Goal: Task Accomplishment & Management: Use online tool/utility

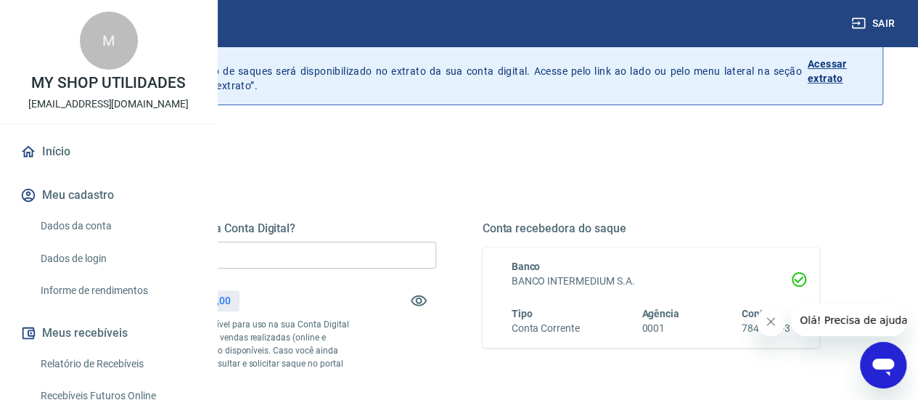
click at [436, 251] on input "R$ 0,00" at bounding box center [268, 255] width 338 height 27
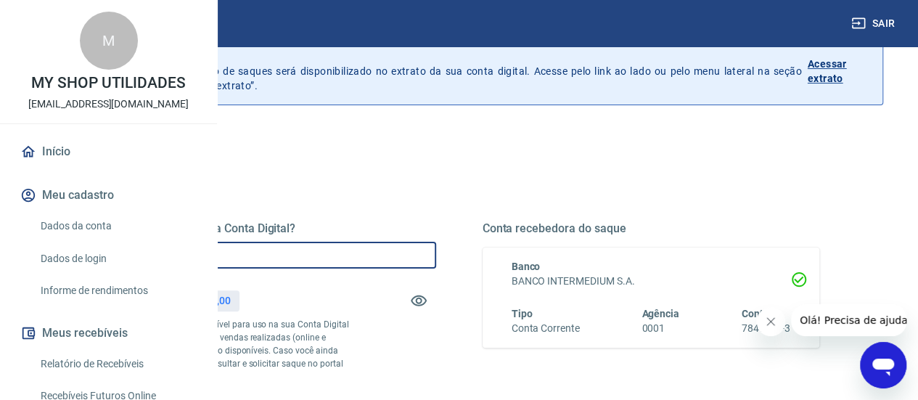
type input "R$ 1.200,00"
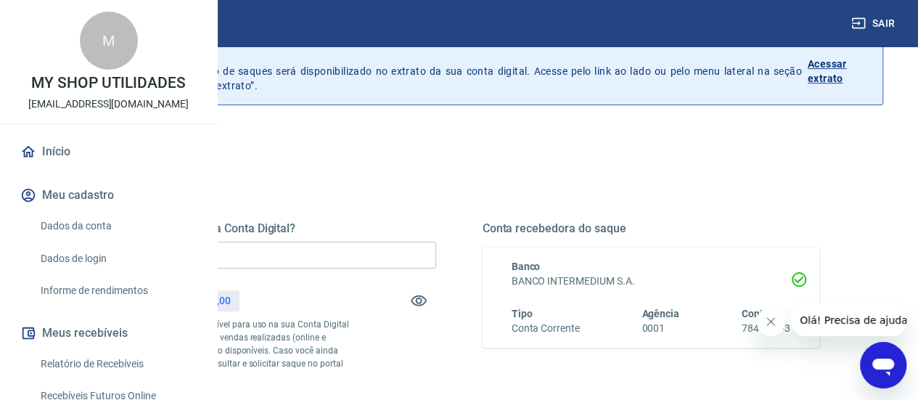
click at [574, 329] on div "Quanto deseja sacar da Conta Digital? R$ 1.200,00 ​ Saldo total*: R$ 1.200,00 *…" at bounding box center [459, 318] width 721 height 195
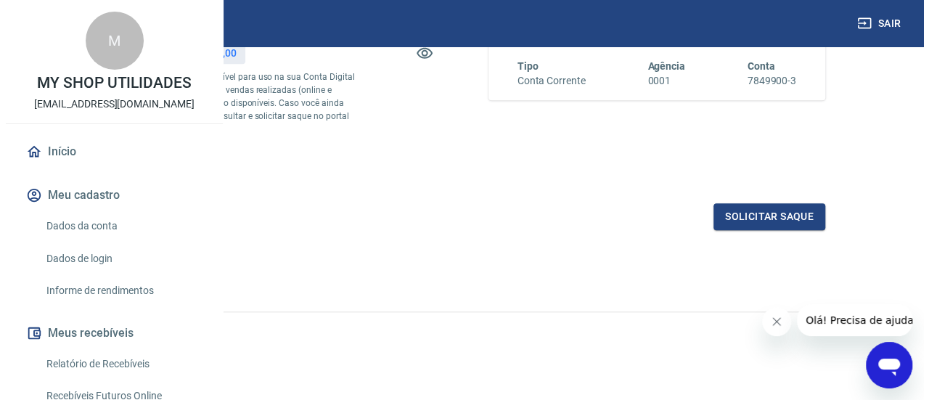
scroll to position [343, 0]
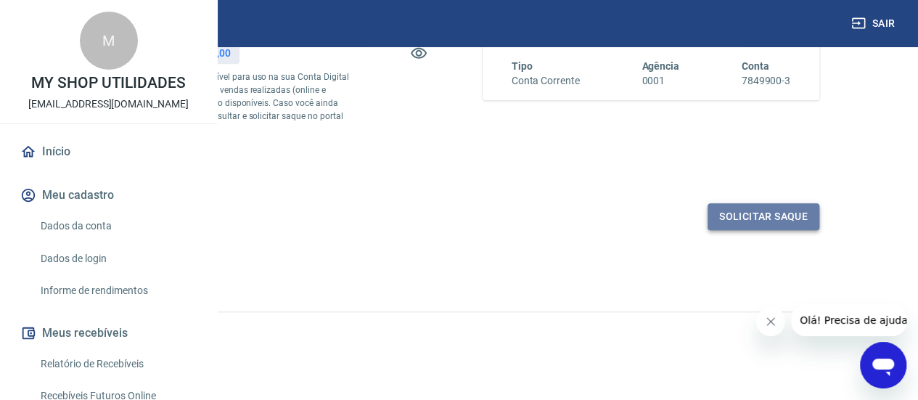
click at [787, 227] on button "Solicitar saque" at bounding box center [764, 216] width 112 height 27
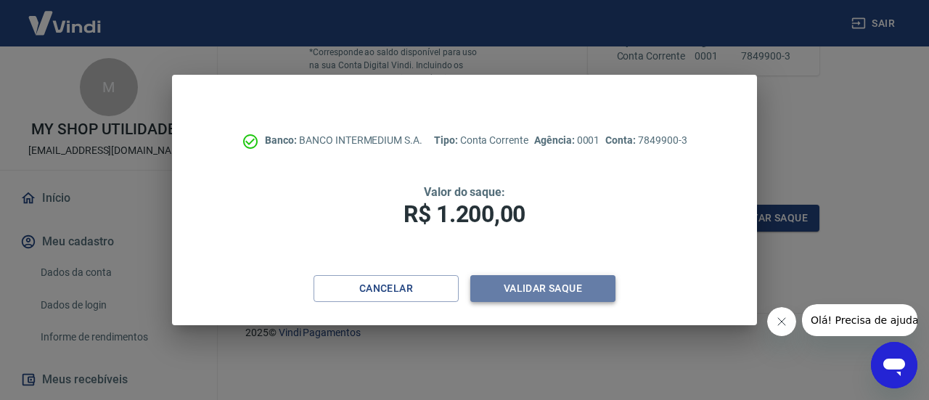
click at [525, 286] on button "Validar saque" at bounding box center [542, 288] width 145 height 27
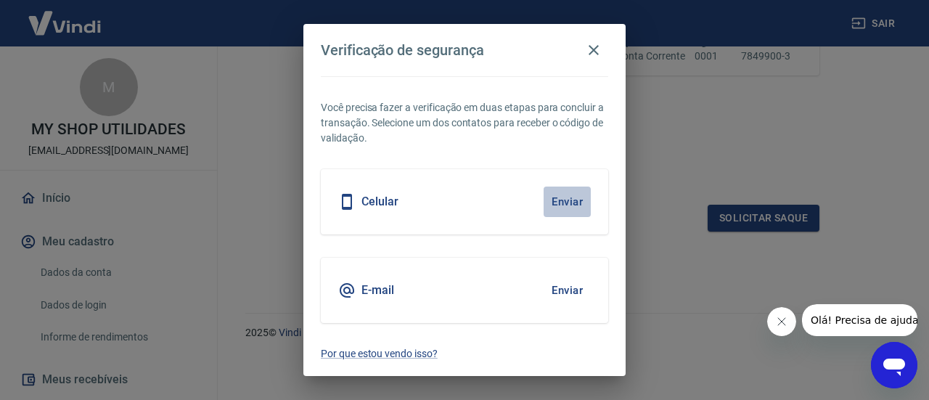
click at [566, 196] on button "Enviar" at bounding box center [567, 202] width 47 height 30
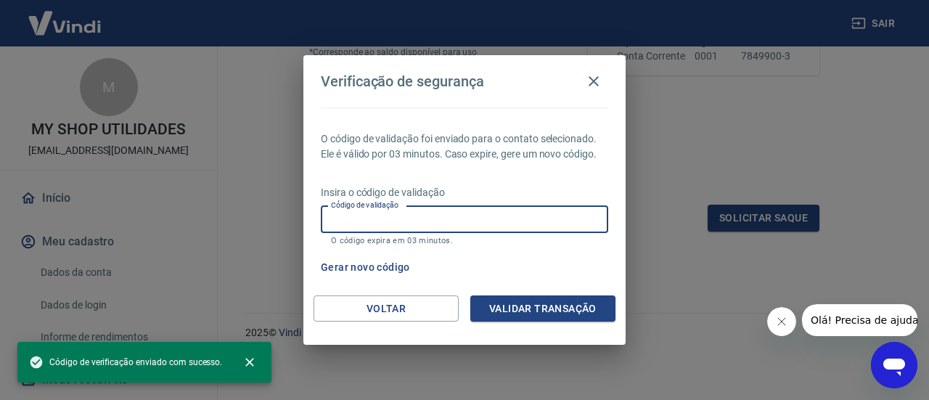
click at [497, 214] on input "Código de validação" at bounding box center [465, 219] width 288 height 27
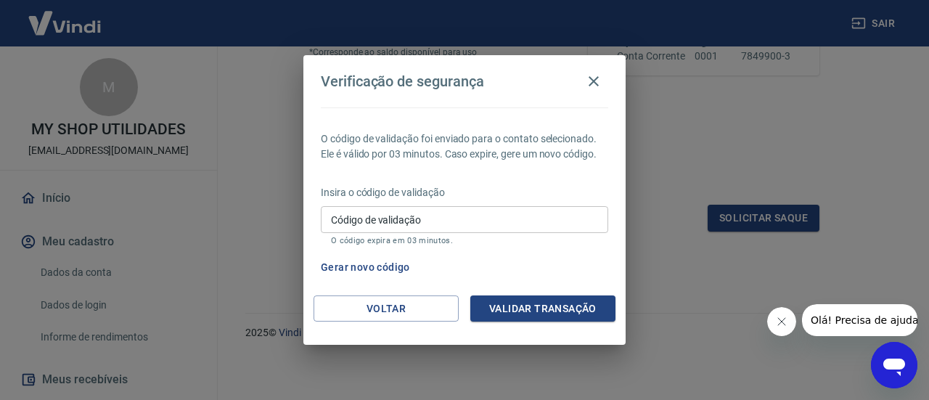
click at [351, 145] on p "O código de validação foi enviado para o contato selecionado. Ele é válido por …" at bounding box center [465, 146] width 288 height 30
click at [383, 267] on button "Gerar novo código" at bounding box center [365, 267] width 101 height 27
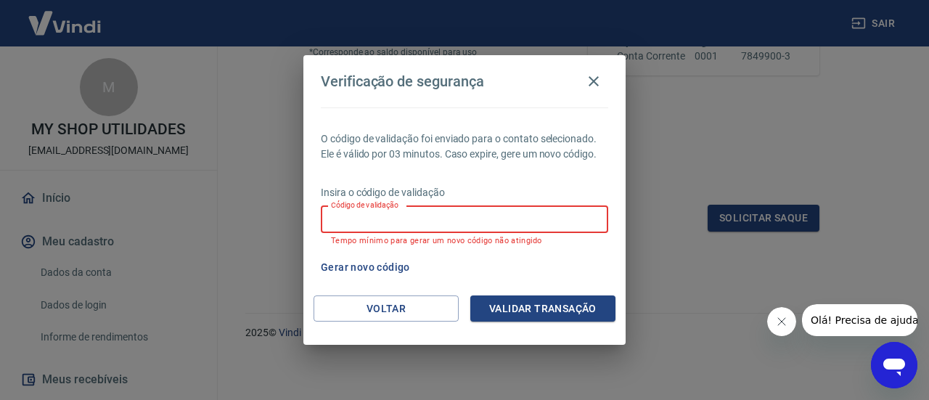
click at [474, 223] on input "Código de validação" at bounding box center [465, 219] width 288 height 27
type input "160720"
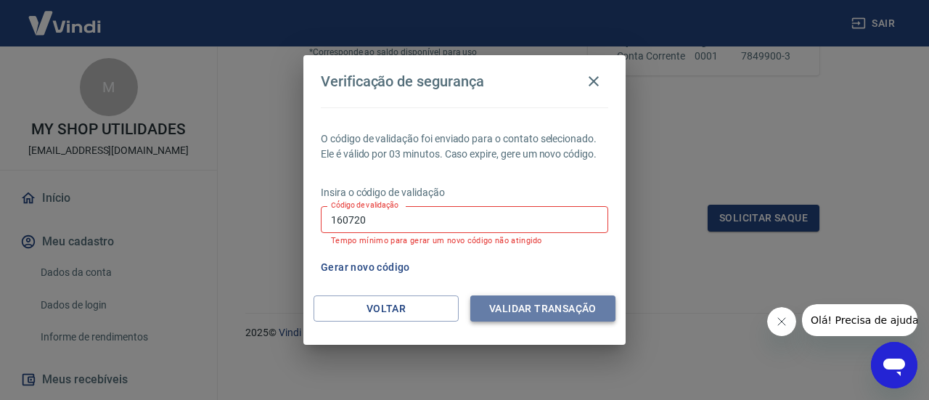
click at [526, 304] on button "Validar transação" at bounding box center [542, 308] width 145 height 27
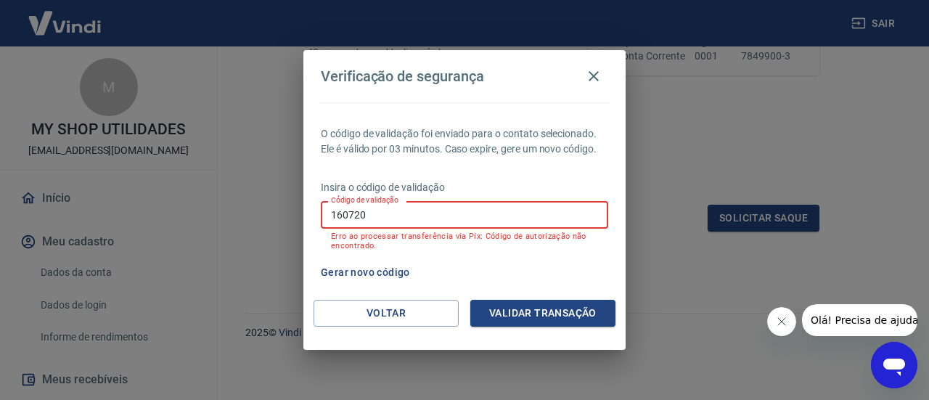
click at [491, 217] on input "160720" at bounding box center [465, 214] width 288 height 27
type input "339554"
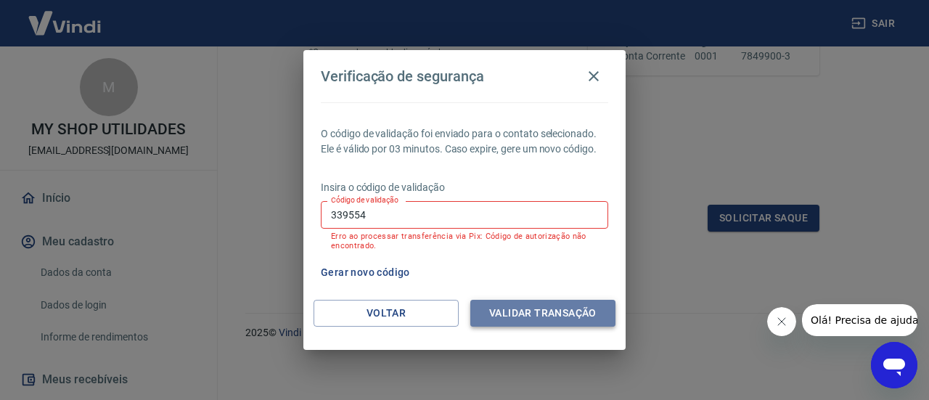
click at [549, 302] on button "Validar transação" at bounding box center [542, 313] width 145 height 27
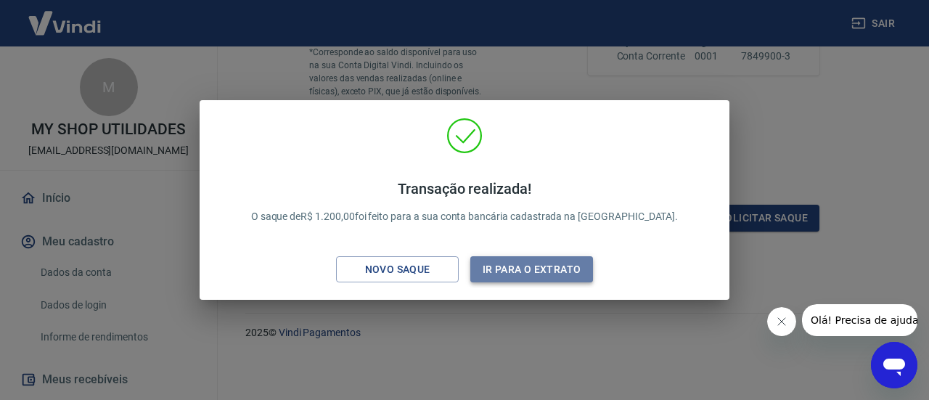
click at [530, 272] on button "Ir para o extrato" at bounding box center [531, 269] width 123 height 27
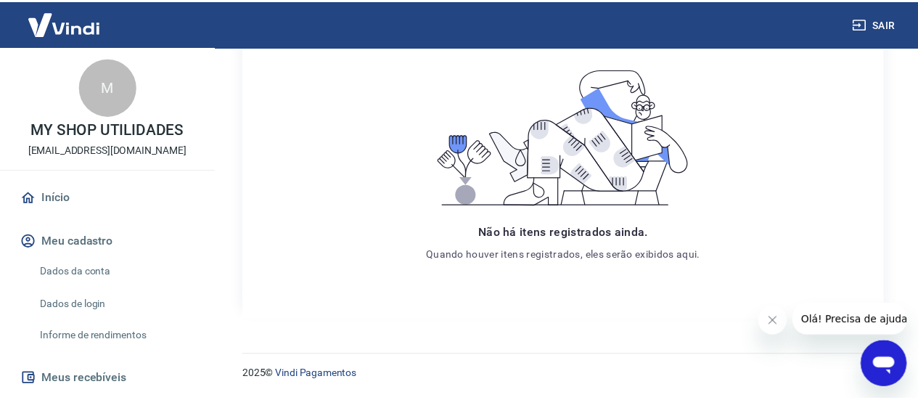
scroll to position [32, 0]
